Goal: Contribute content: Contribute content

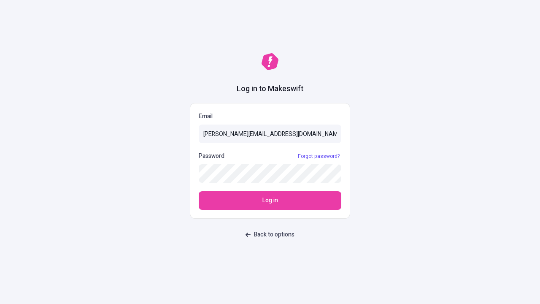
type input "[PERSON_NAME][EMAIL_ADDRESS][DOMAIN_NAME]"
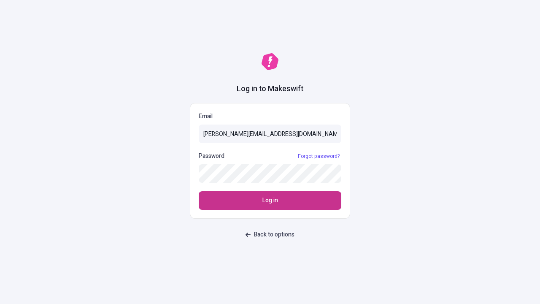
click at [270, 200] on span "Log in" at bounding box center [270, 200] width 16 height 9
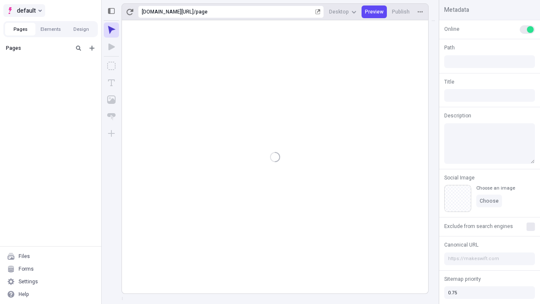
click at [24, 11] on span "default" at bounding box center [26, 10] width 19 height 10
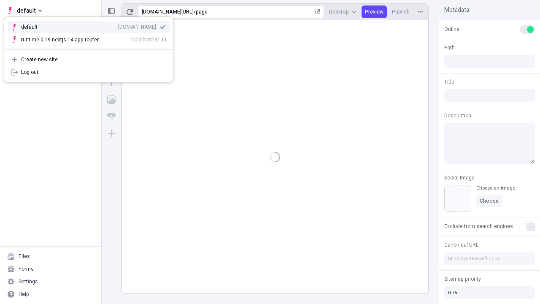
click at [118, 25] on div "qee9k4dy7d.staging.makeswift.site" at bounding box center [137, 27] width 38 height 7
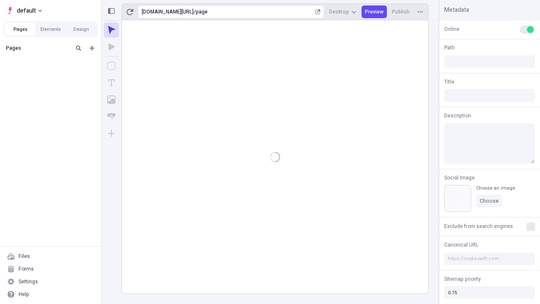
type input "/page"
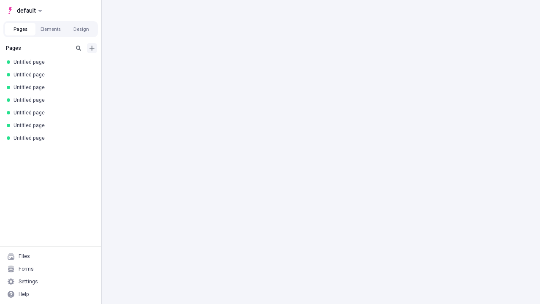
click at [92, 48] on icon "Add new" at bounding box center [91, 48] width 5 height 5
click at [137, 65] on span "Blank page" at bounding box center [142, 65] width 52 height 7
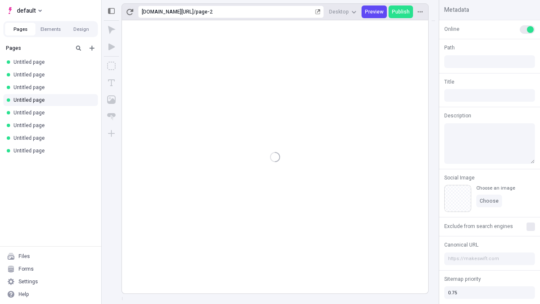
type input "/page-2"
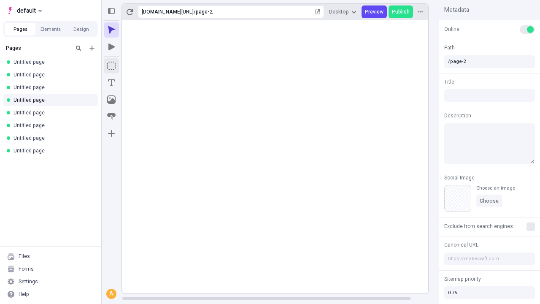
click at [111, 66] on icon "Box" at bounding box center [111, 66] width 8 height 8
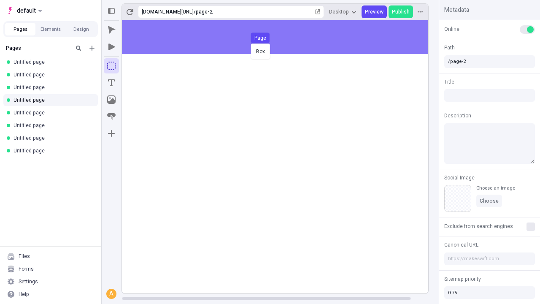
click at [283, 37] on div "Box Page" at bounding box center [270, 152] width 540 height 304
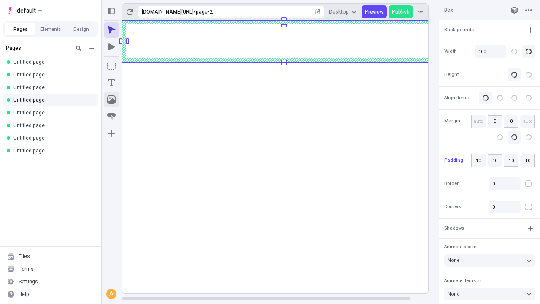
click at [111, 99] on icon "Image" at bounding box center [111, 99] width 8 height 8
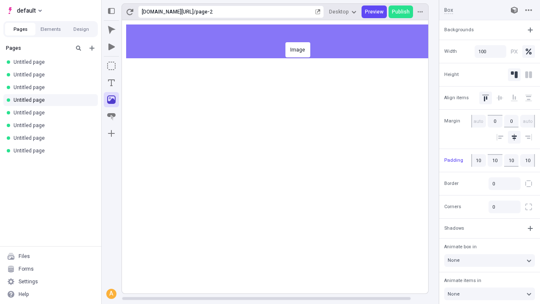
click at [283, 41] on div "Image" at bounding box center [270, 152] width 540 height 304
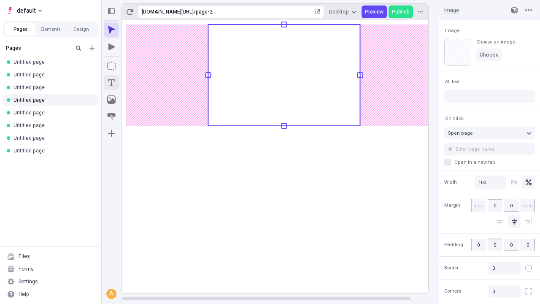
click at [111, 83] on icon "Text" at bounding box center [111, 82] width 7 height 7
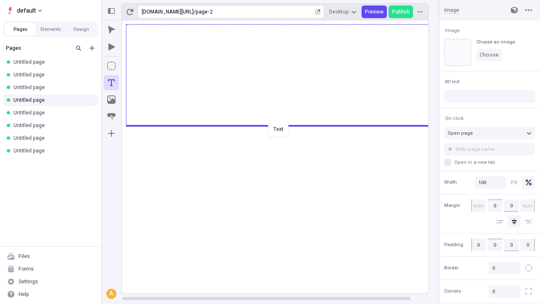
click at [283, 125] on div "Text" at bounding box center [270, 152] width 540 height 304
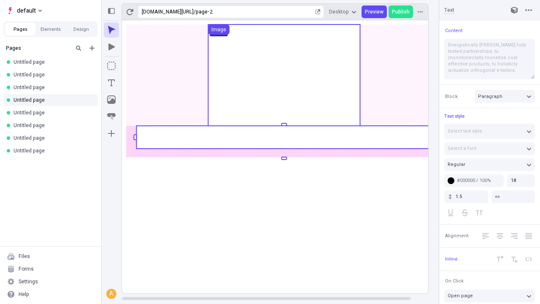
click at [283, 137] on rect at bounding box center [283, 137] width 295 height 23
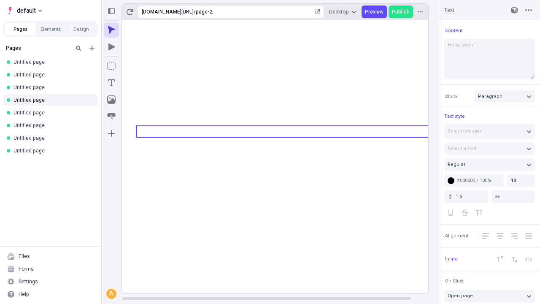
type textarea "Hello, world!"
click at [111, 99] on icon "Image" at bounding box center [111, 99] width 8 height 8
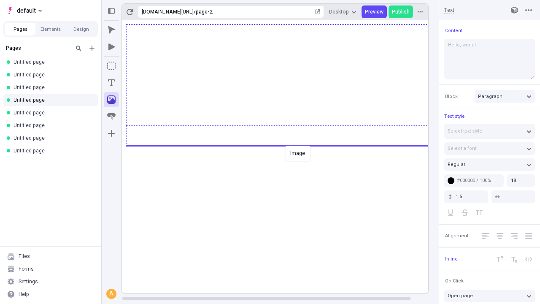
click at [283, 145] on div "Image" at bounding box center [270, 152] width 540 height 304
